Goal: Information Seeking & Learning: Learn about a topic

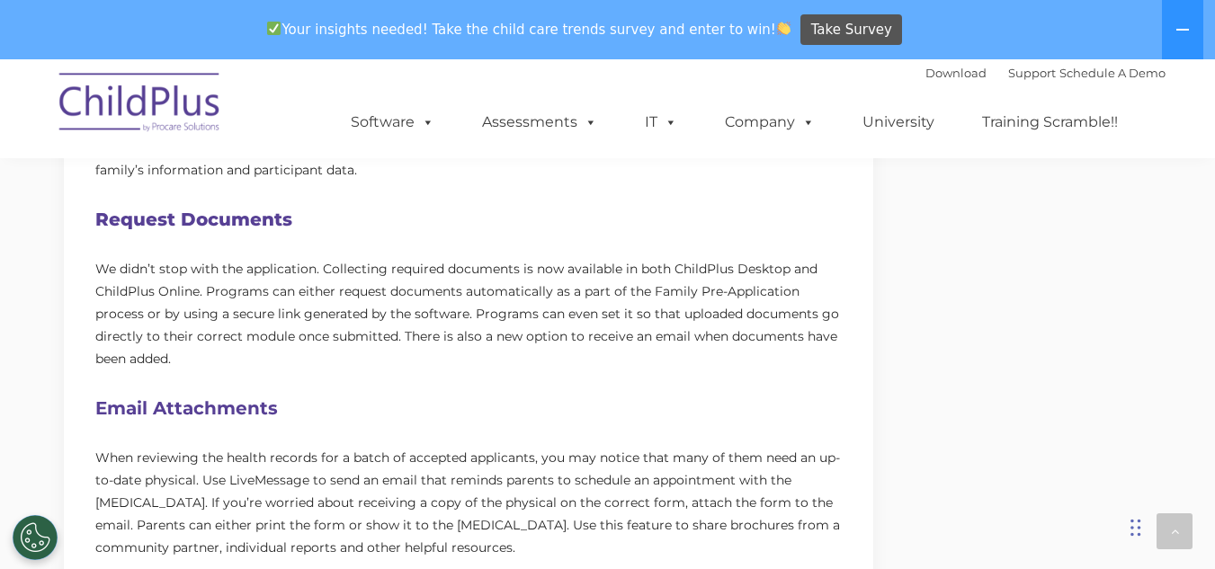
scroll to position [900, 0]
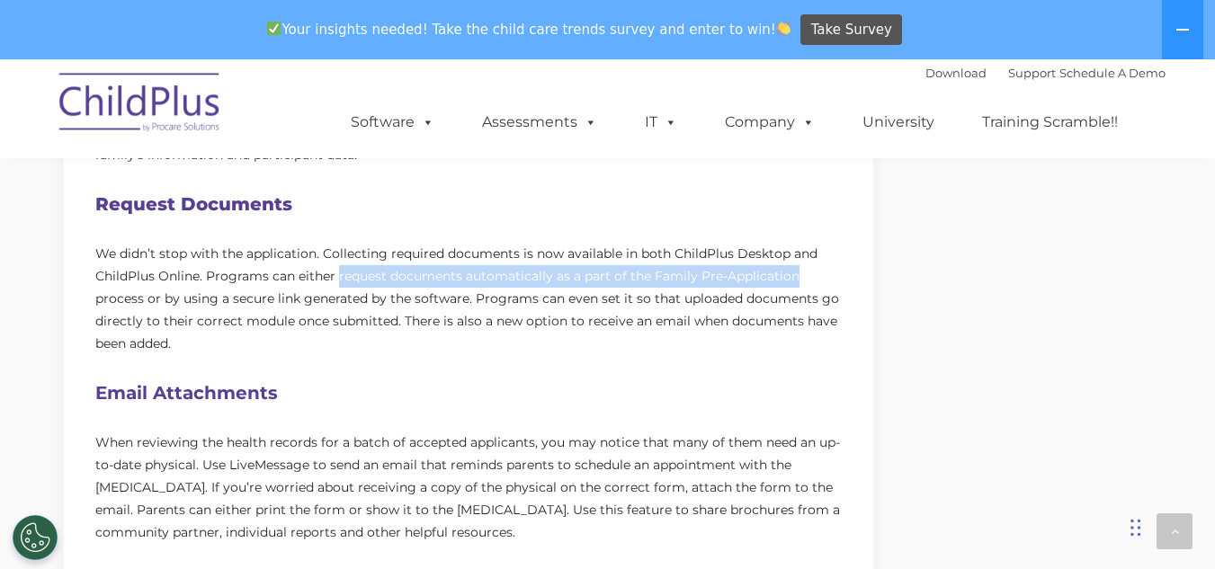
drag, startPoint x: 338, startPoint y: 274, endPoint x: 793, endPoint y: 276, distance: 455.2
click at [793, 276] on p "We didn’t stop with the application. Collecting required documents is now avail…" at bounding box center [468, 299] width 747 height 112
copy p "request documents automatically as a part of the Family Pre-Application"
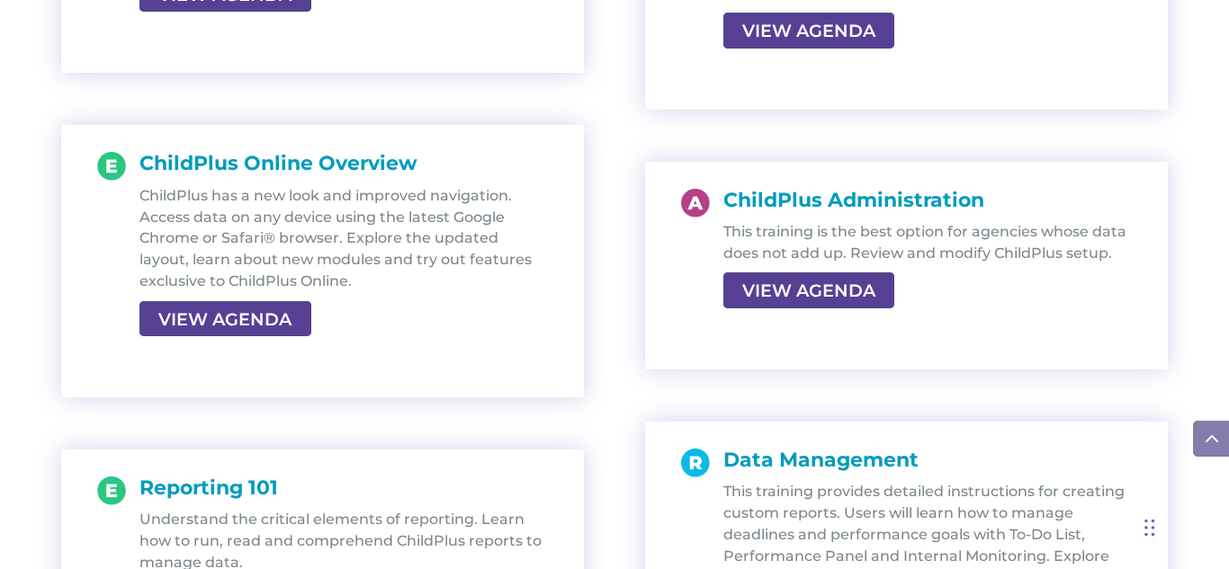
scroll to position [3238, 0]
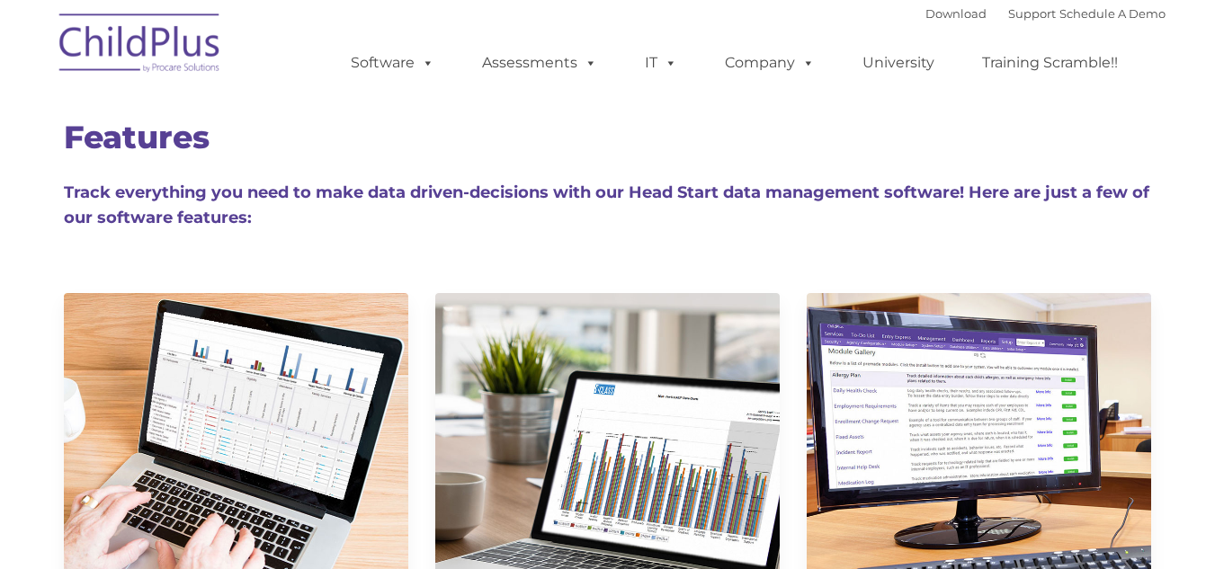
type input ""
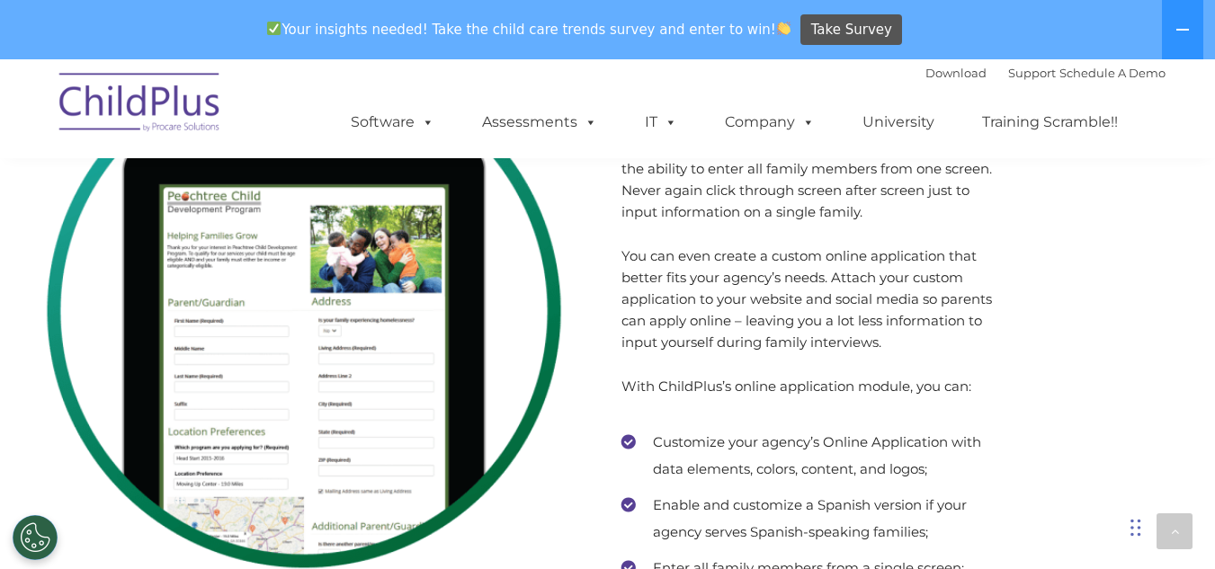
scroll to position [9739, 0]
